Goal: Information Seeking & Learning: Understand process/instructions

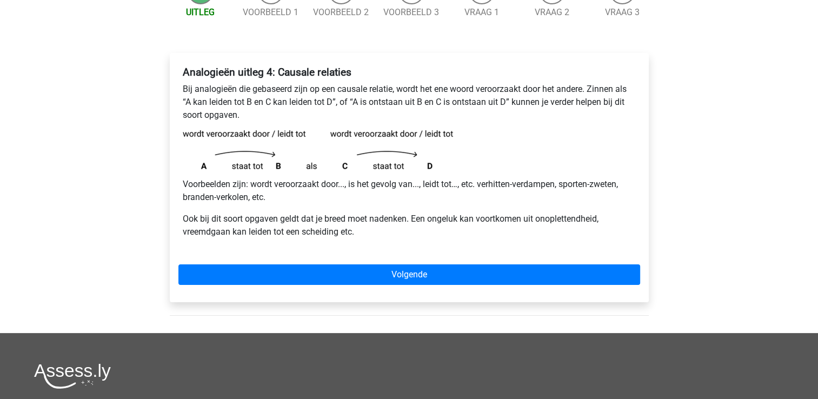
scroll to position [138, 0]
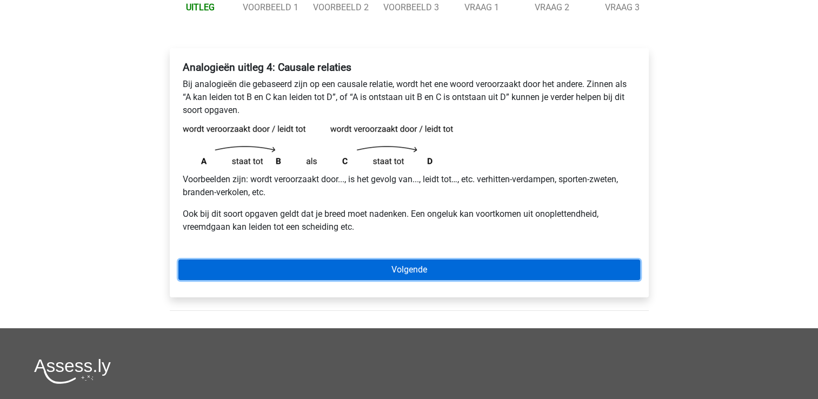
click at [470, 270] on link "Volgende" at bounding box center [409, 269] width 462 height 21
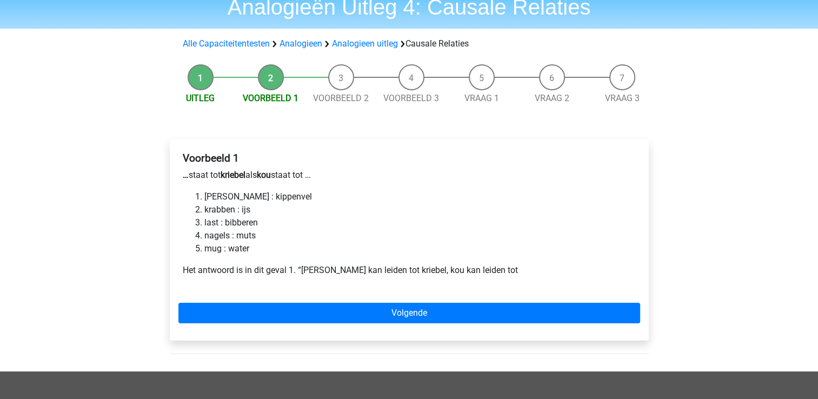
scroll to position [108, 0]
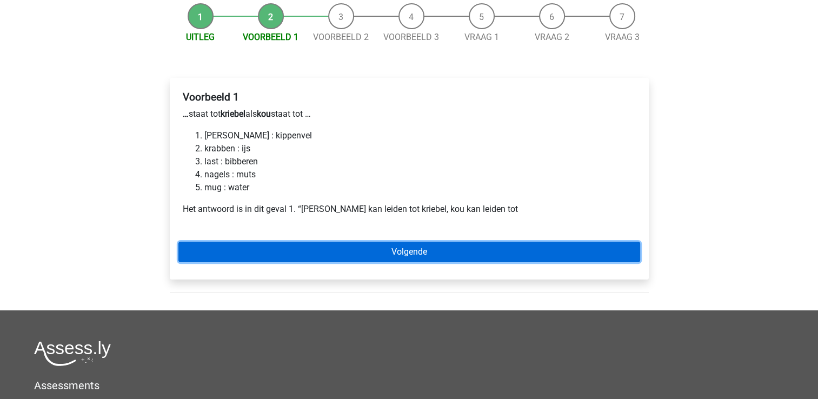
click at [389, 252] on link "Volgende" at bounding box center [409, 252] width 462 height 21
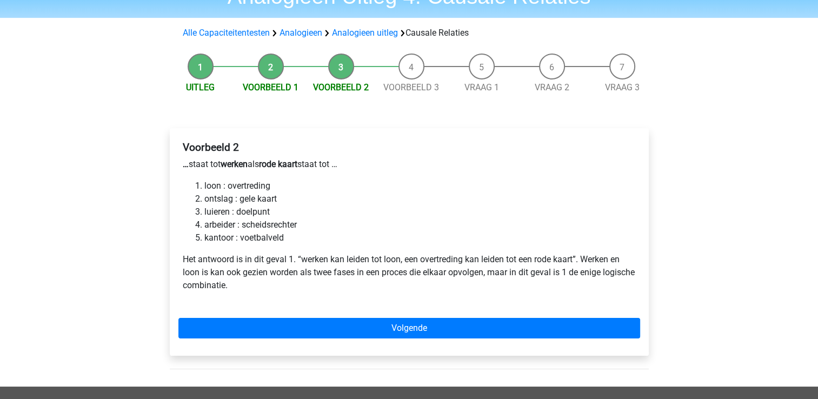
scroll to position [58, 0]
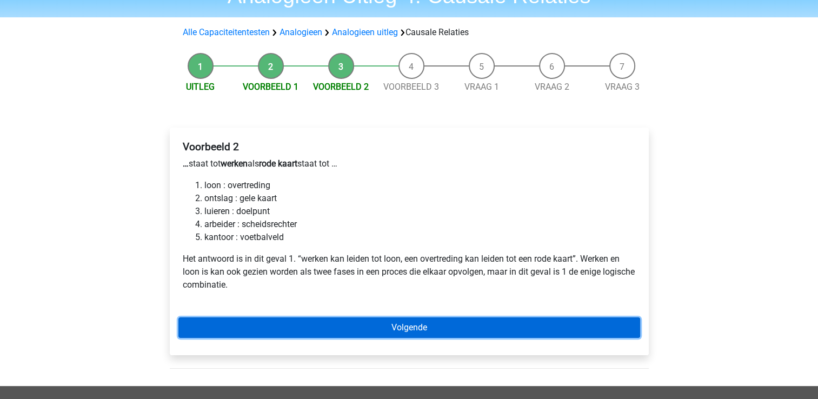
click at [319, 328] on link "Volgende" at bounding box center [409, 327] width 462 height 21
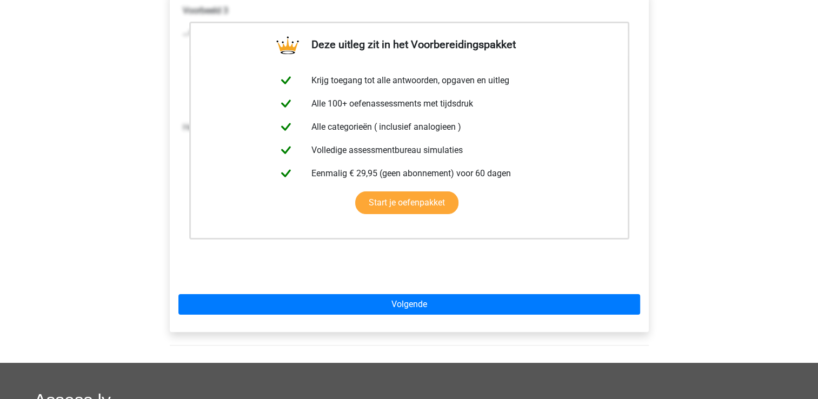
scroll to position [196, 0]
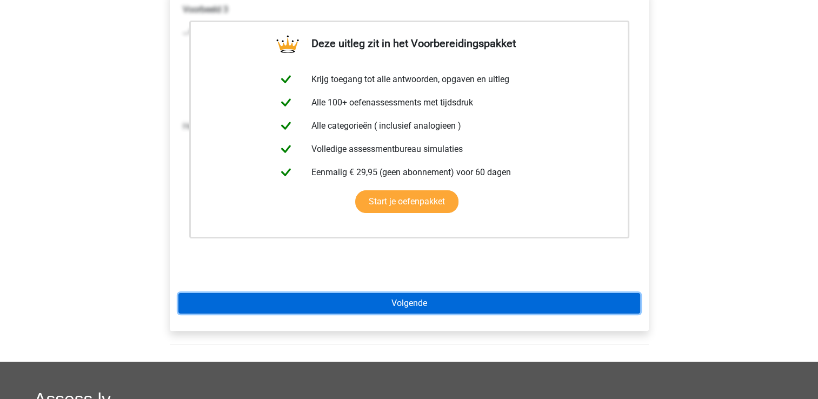
click at [409, 304] on link "Volgende" at bounding box center [409, 303] width 462 height 21
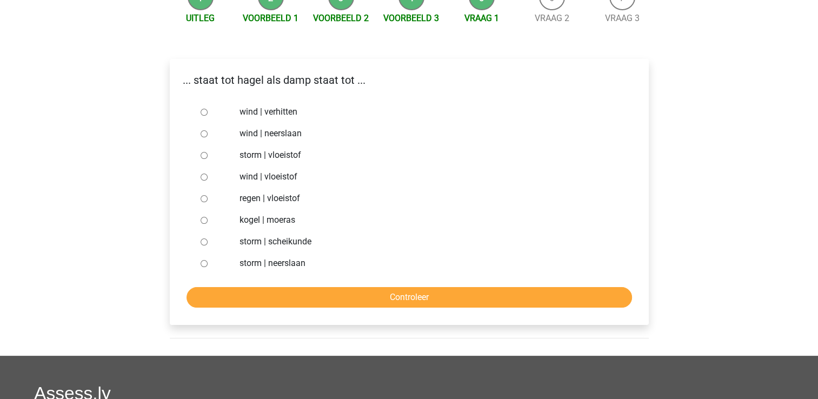
scroll to position [155, 0]
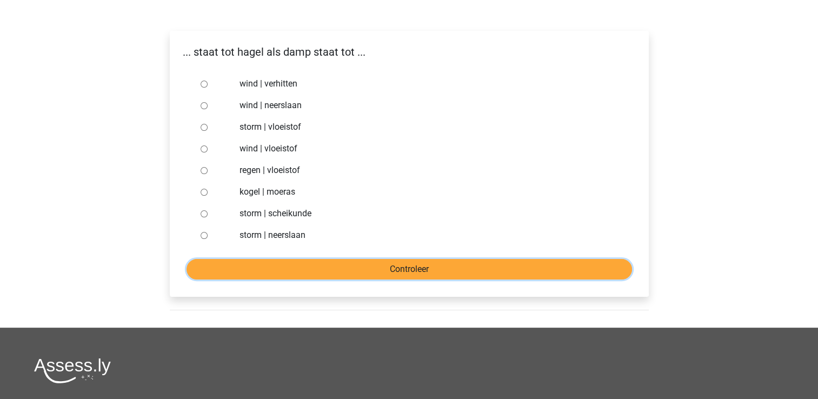
click at [308, 274] on input "Controleer" at bounding box center [408, 269] width 445 height 21
